Goal: Complete application form: Complete application form

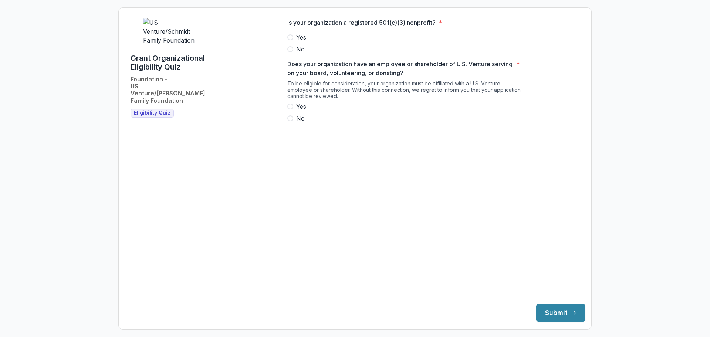
click at [292, 40] on span at bounding box center [291, 37] width 6 height 6
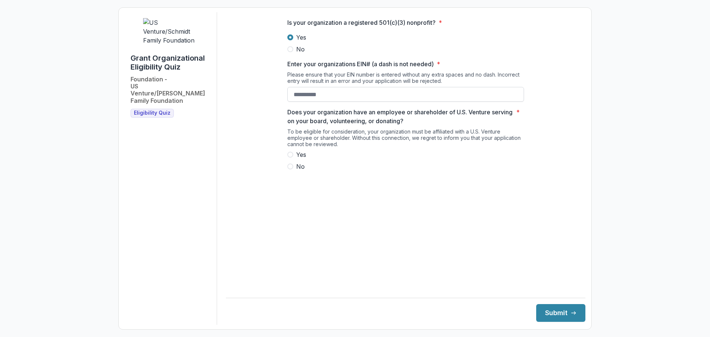
click at [324, 100] on input "Enter your organizations EIN# (a dash is not needed) *" at bounding box center [406, 94] width 237 height 15
type input "**********"
click at [292, 169] on span at bounding box center [291, 167] width 6 height 6
click at [554, 309] on button "Submit" at bounding box center [561, 313] width 49 height 18
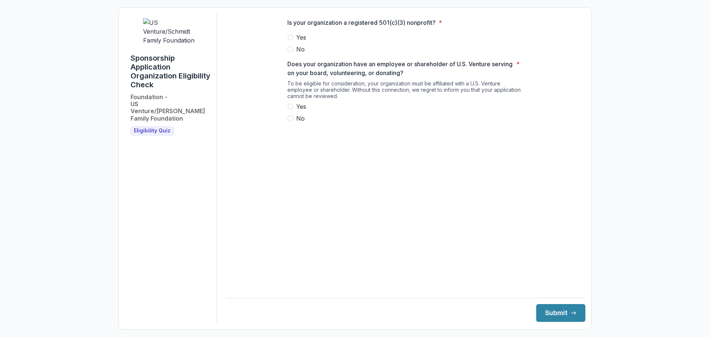
click at [291, 40] on span at bounding box center [291, 37] width 6 height 6
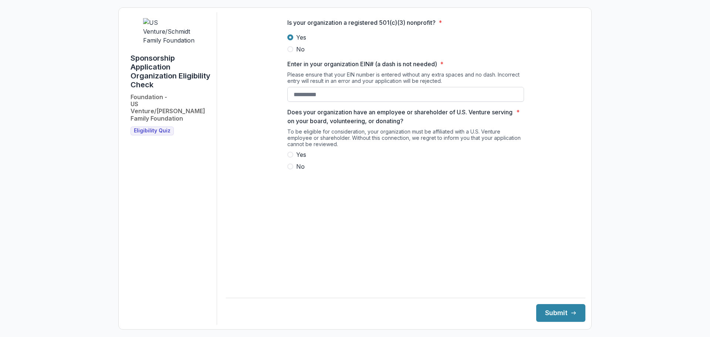
click at [307, 102] on input "Enter in your organization EIN# (a dash is not needed) *" at bounding box center [406, 94] width 237 height 15
